Goal: Information Seeking & Learning: Learn about a topic

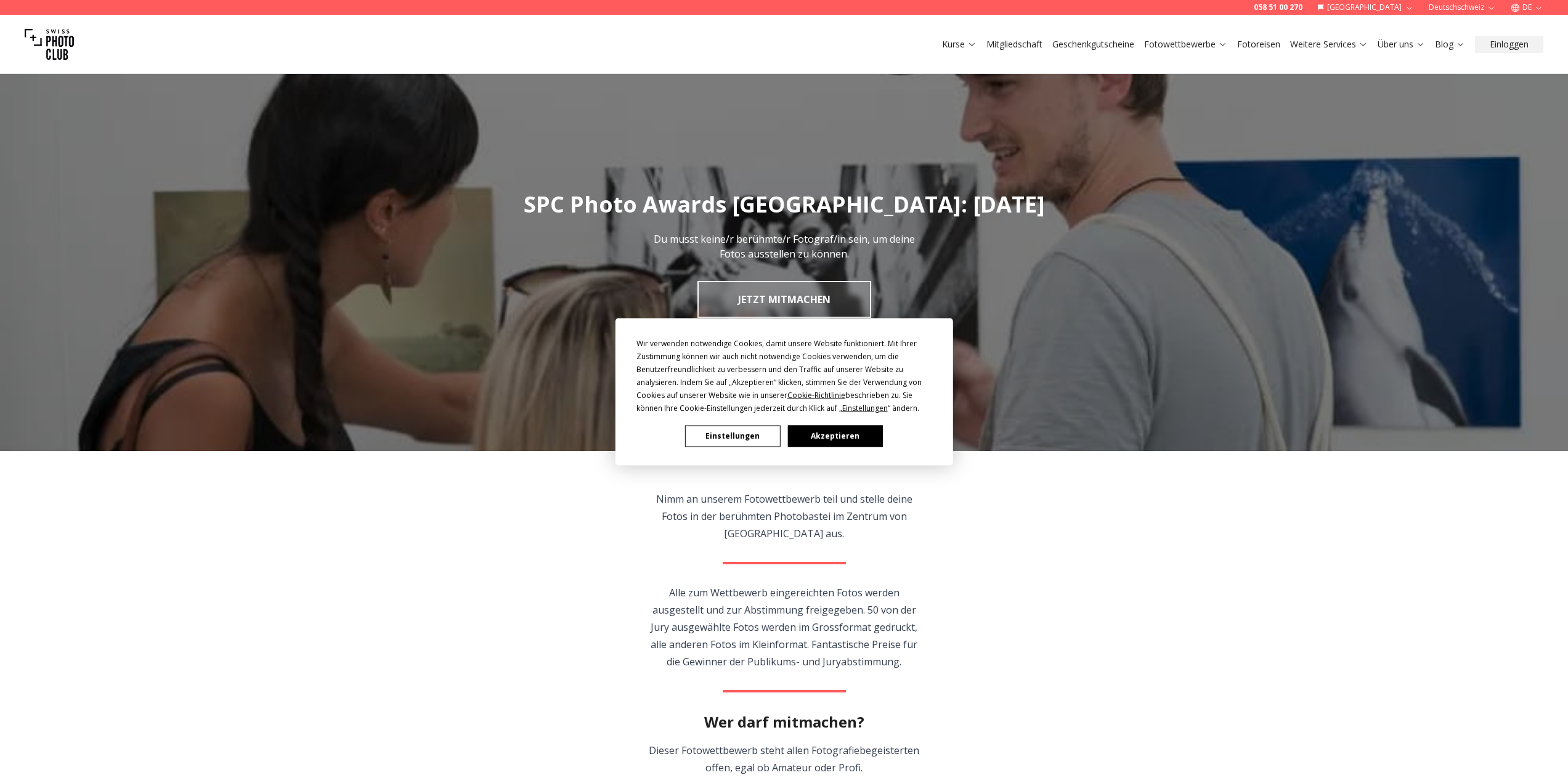
click at [825, 436] on button "Akzeptieren" at bounding box center [835, 436] width 95 height 22
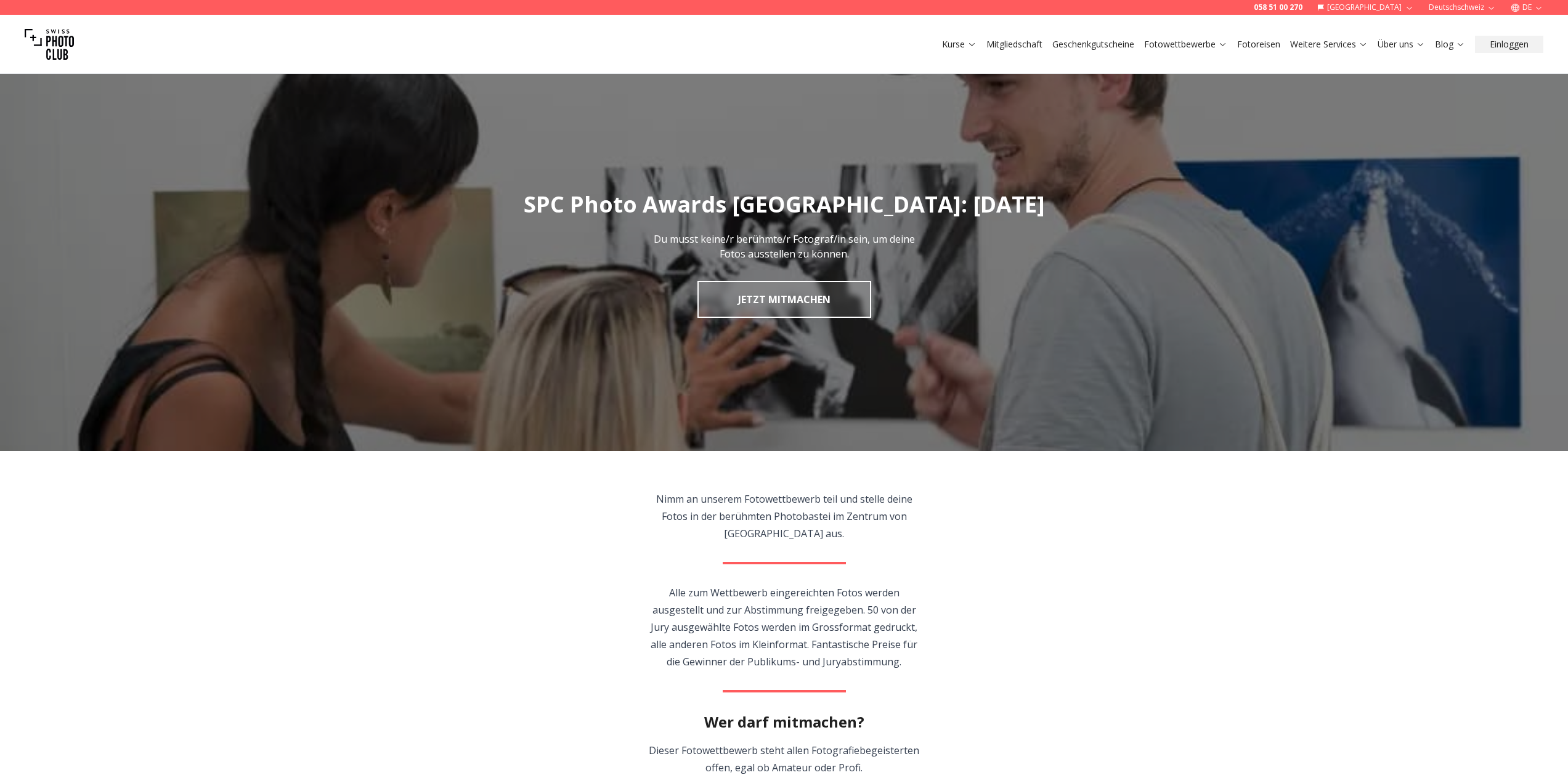
scroll to position [123, 0]
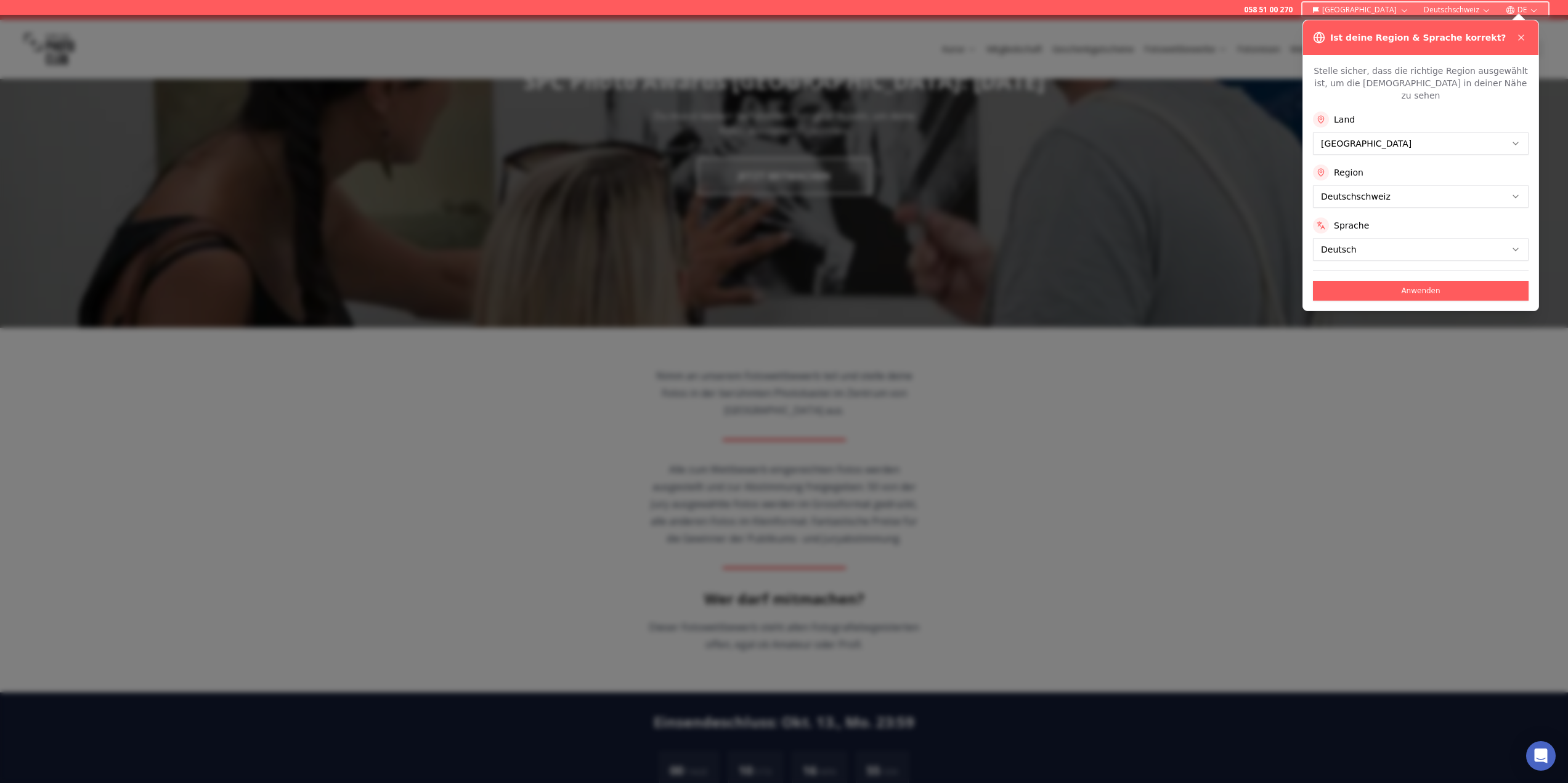
click at [1452, 281] on button "Anwenden" at bounding box center [1420, 291] width 215 height 20
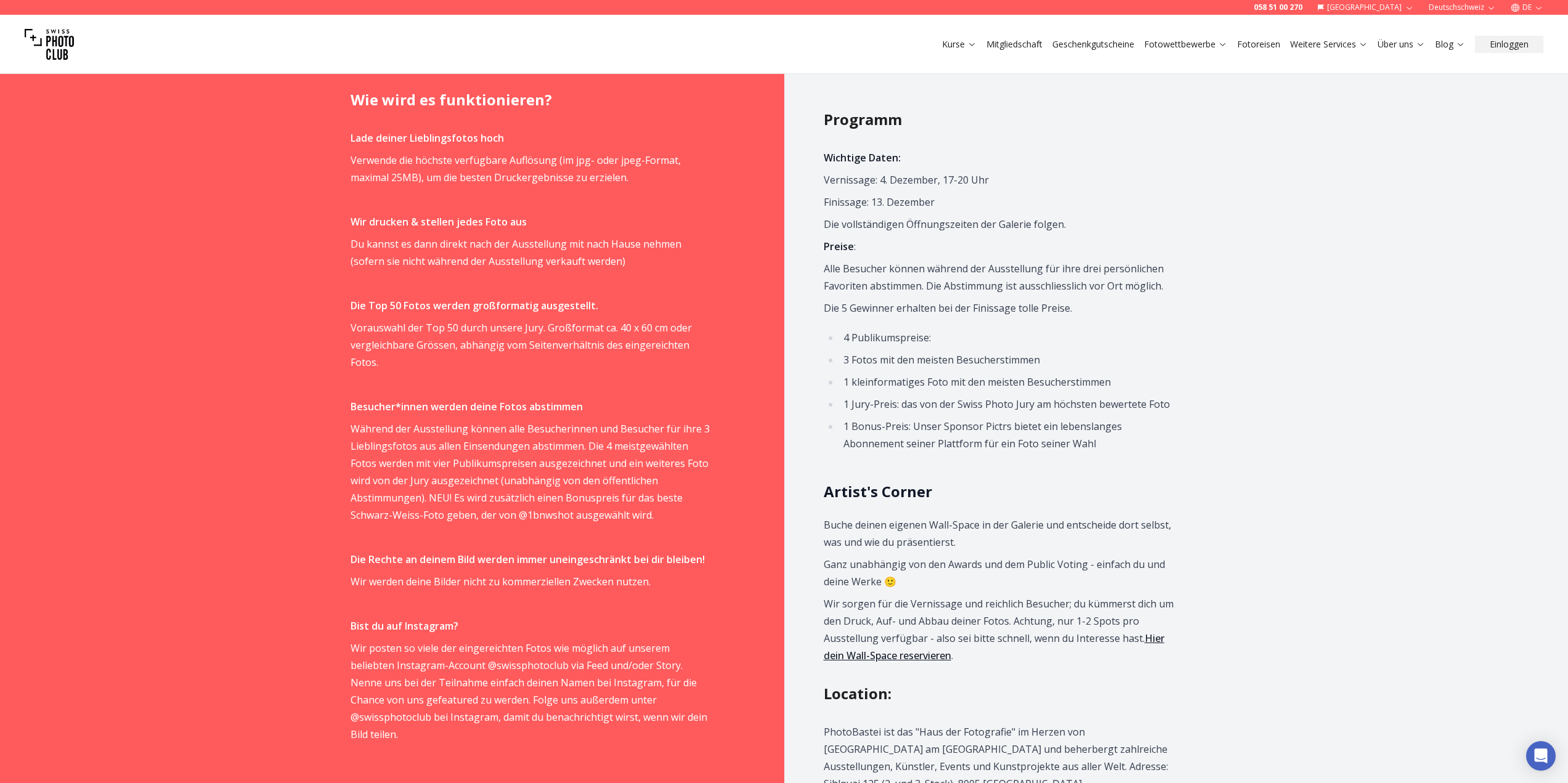
scroll to position [801, 0]
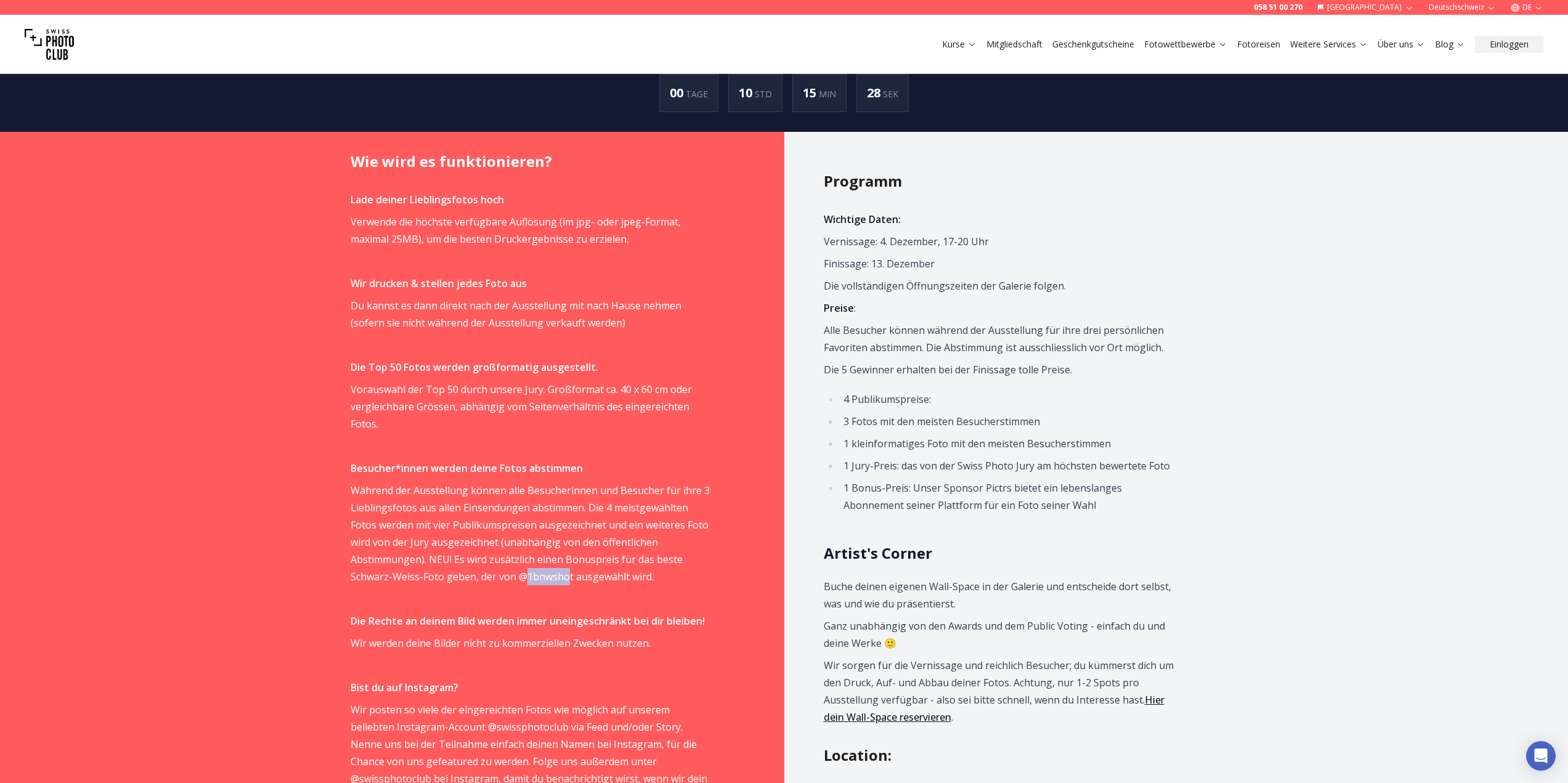
drag, startPoint x: 473, startPoint y: 540, endPoint x: 426, endPoint y: 543, distance: 47.1
click at [427, 543] on p "Während der Ausstellung können alle Besucherinnen und Besucher für ihre 3 Liebl…" at bounding box center [530, 534] width 360 height 104
drag, startPoint x: 422, startPoint y: 542, endPoint x: 469, endPoint y: 539, distance: 47.1
click at [469, 539] on p "Während der Ausstellung können alle Besucherinnen und Besucher für ihre 3 Liebl…" at bounding box center [530, 534] width 360 height 104
click at [459, 542] on p "Während der Ausstellung können alle Besucherinnen und Besucher für ihre 3 Liebl…" at bounding box center [530, 534] width 360 height 104
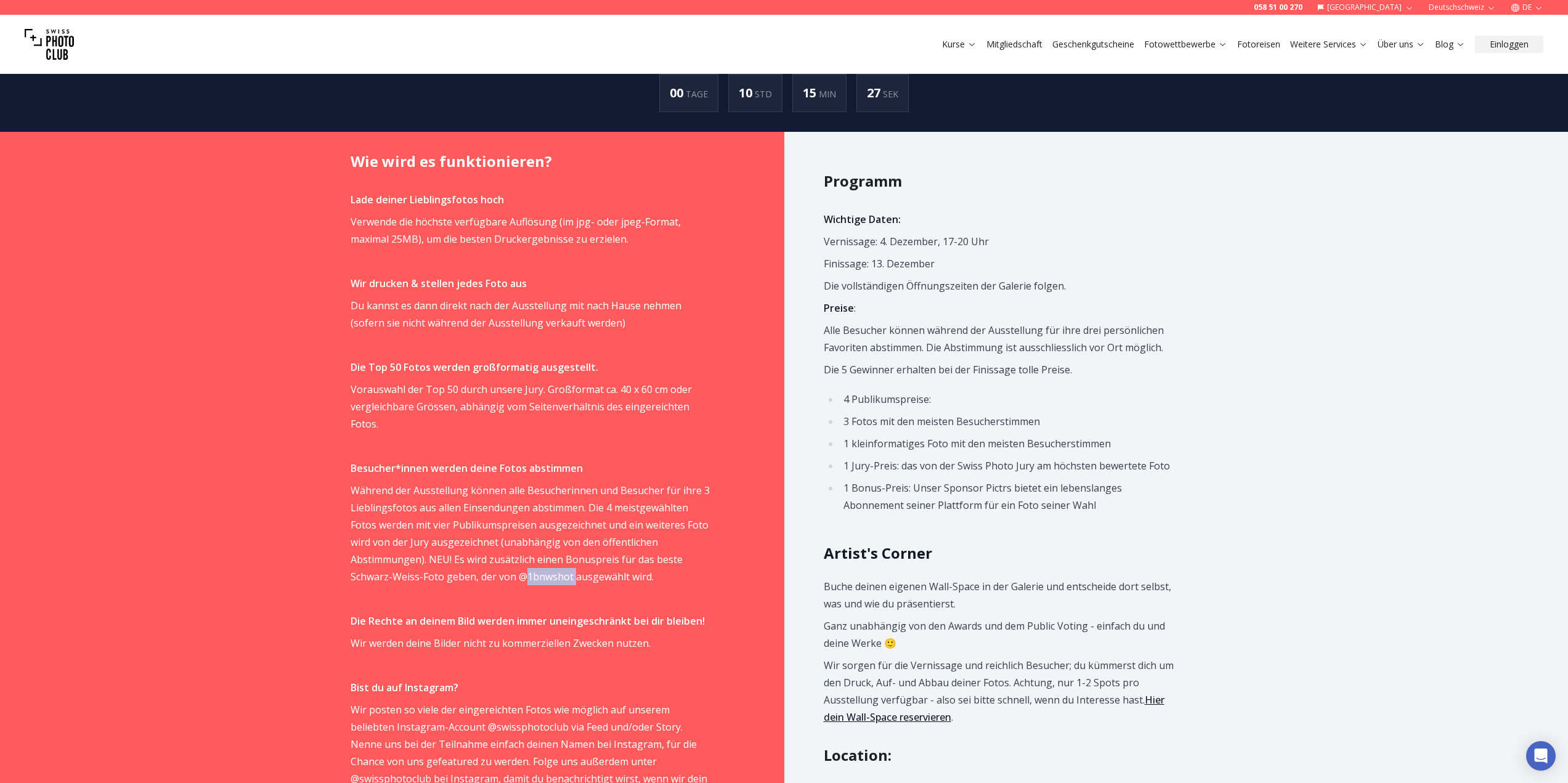
click at [459, 542] on p "Während der Ausstellung können alle Besucherinnen und Besucher für ihre 3 Liebl…" at bounding box center [530, 534] width 360 height 104
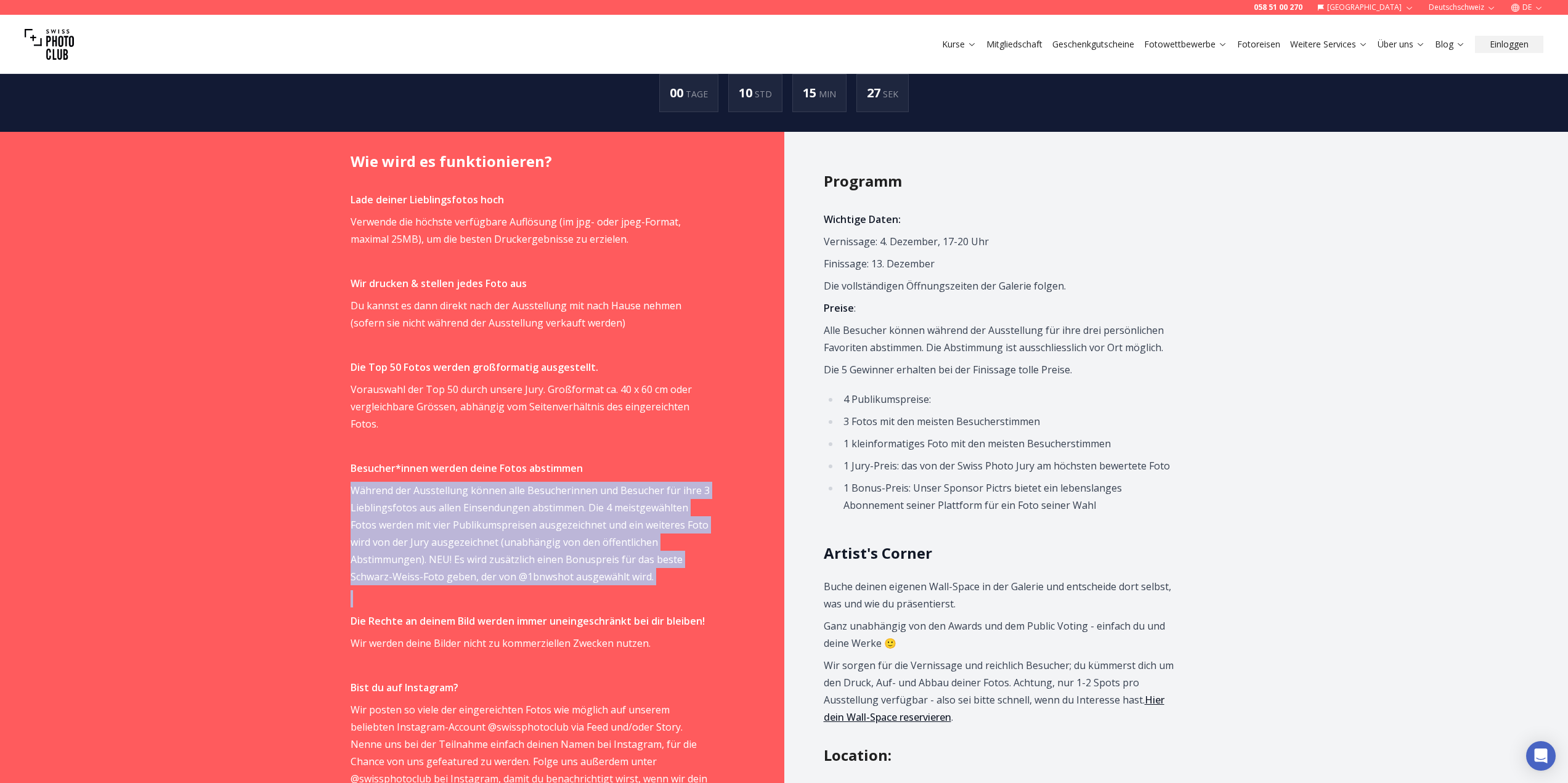
click at [459, 542] on p "Während der Ausstellung können alle Besucherinnen und Besucher für ihre 3 Liebl…" at bounding box center [530, 534] width 360 height 104
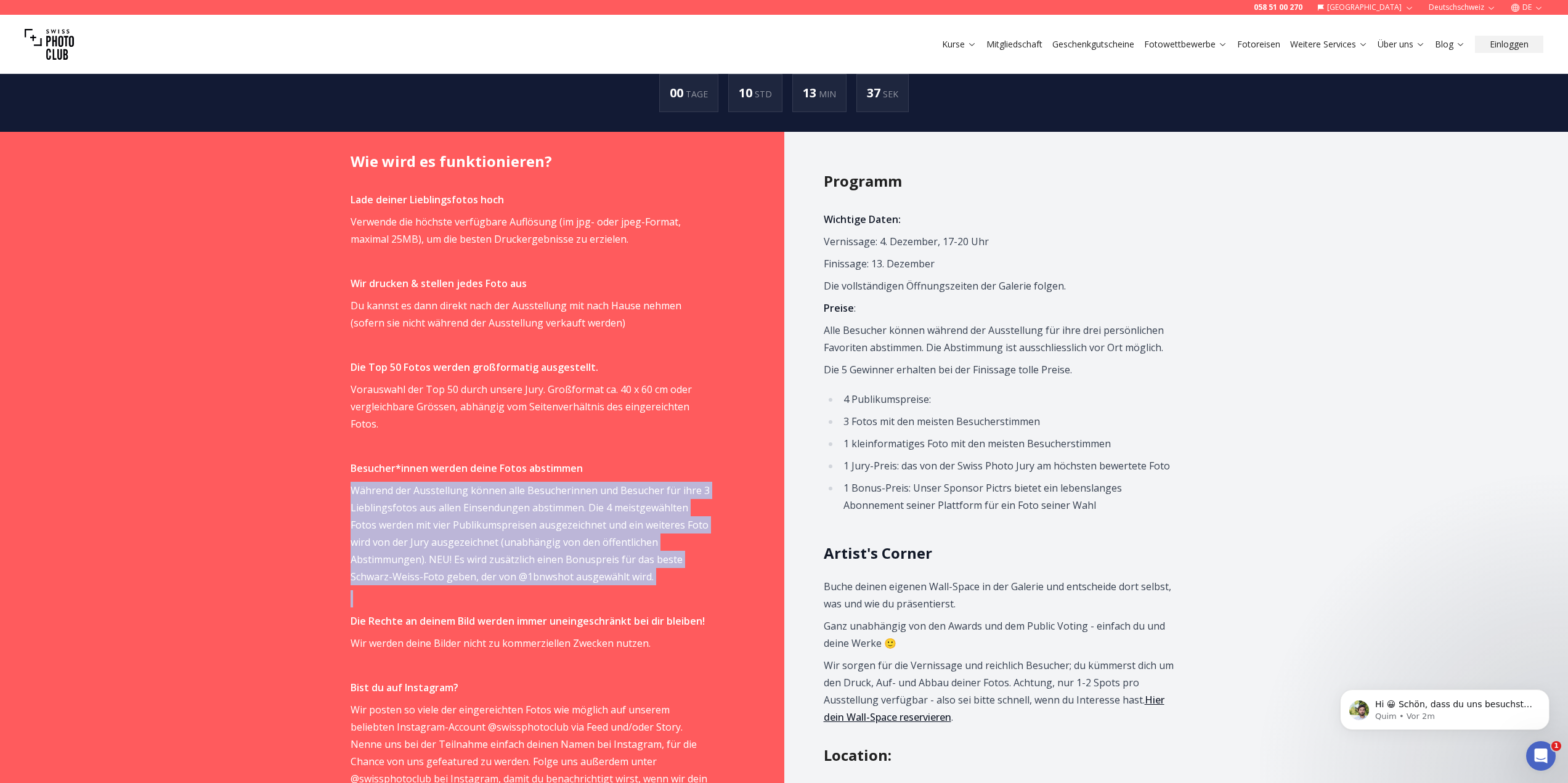
scroll to position [0, 0]
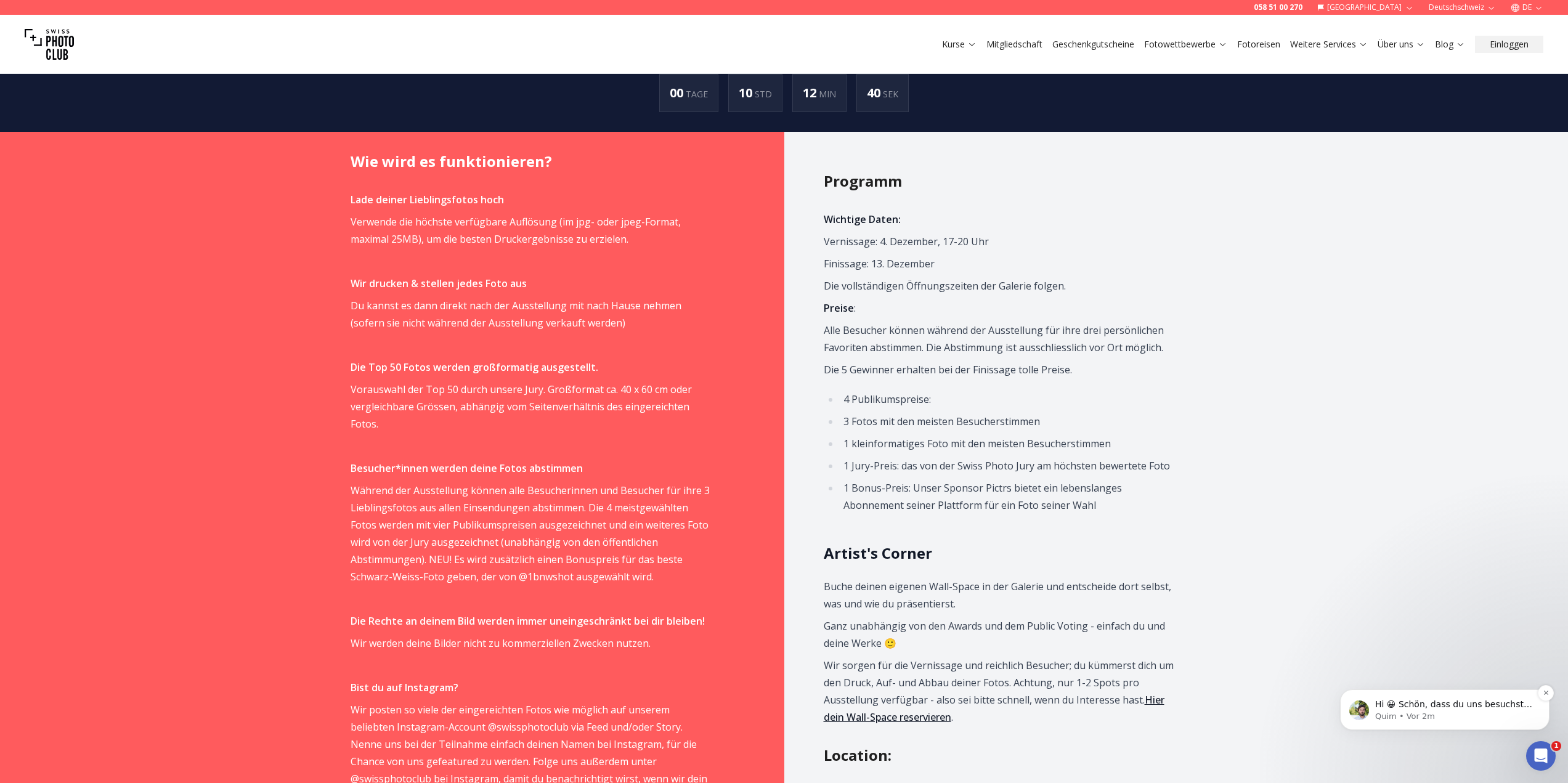
click at [1440, 703] on span "Hi 😀 Schön, dass du uns besuchst. Stell' uns gerne jederzeit Fragen oder hinter…" at bounding box center [1453, 716] width 157 height 34
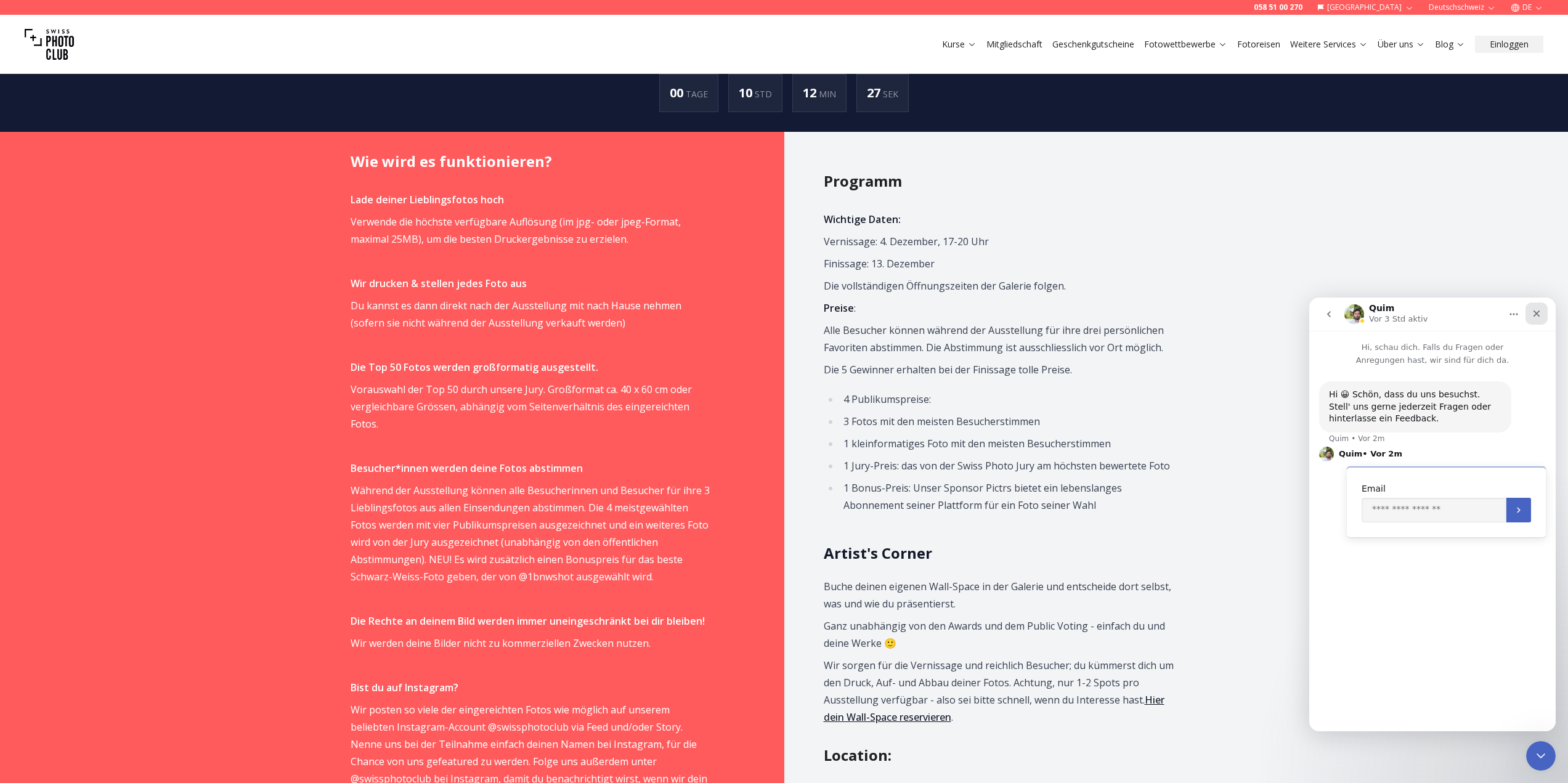
click at [1544, 309] on div "Schließen" at bounding box center [1536, 313] width 22 height 22
